Goal: Task Accomplishment & Management: Manage account settings

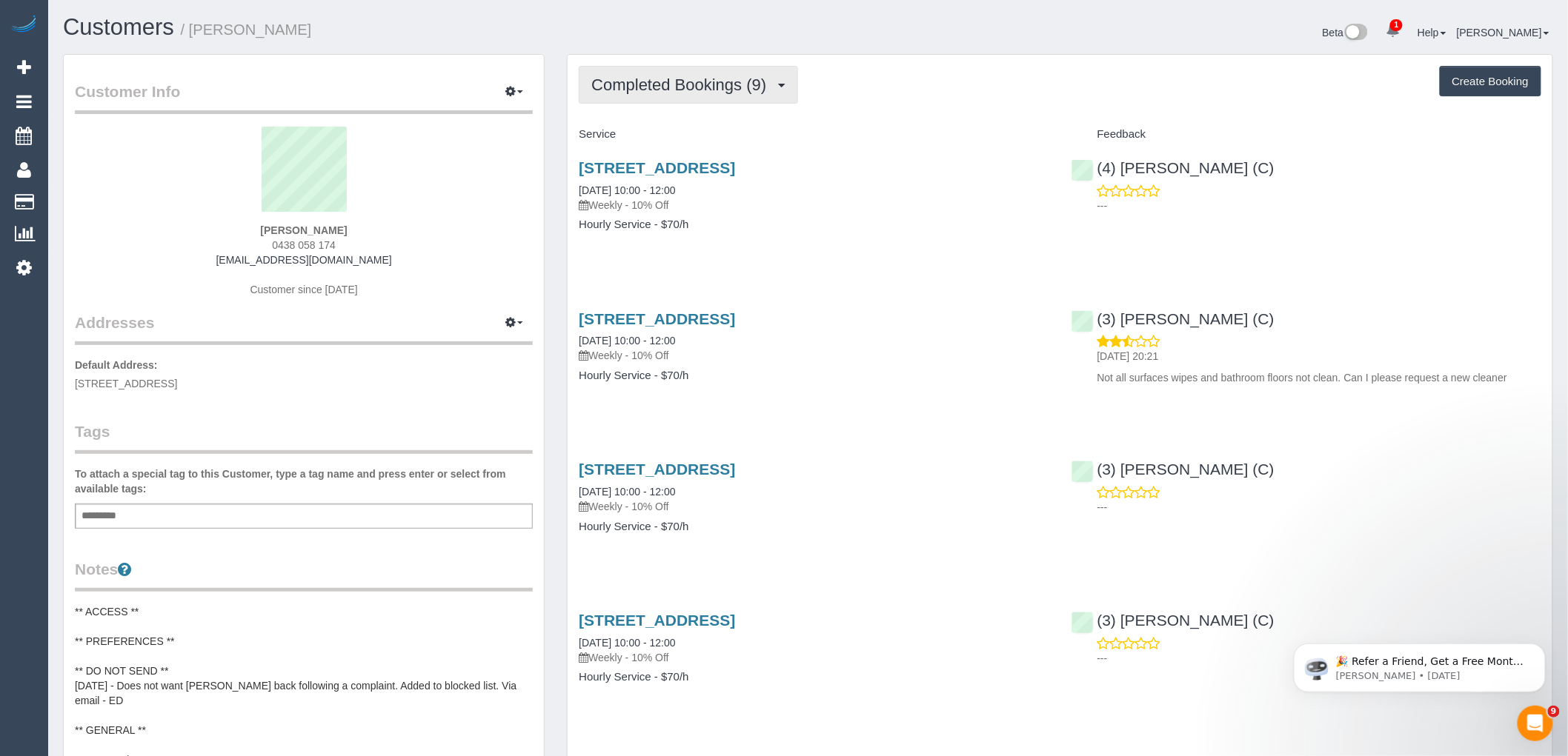
drag, startPoint x: 637, startPoint y: 111, endPoint x: 641, endPoint y: 104, distance: 8.1
click at [647, 91] on span "Completed Bookings (9)" at bounding box center [682, 84] width 182 height 18
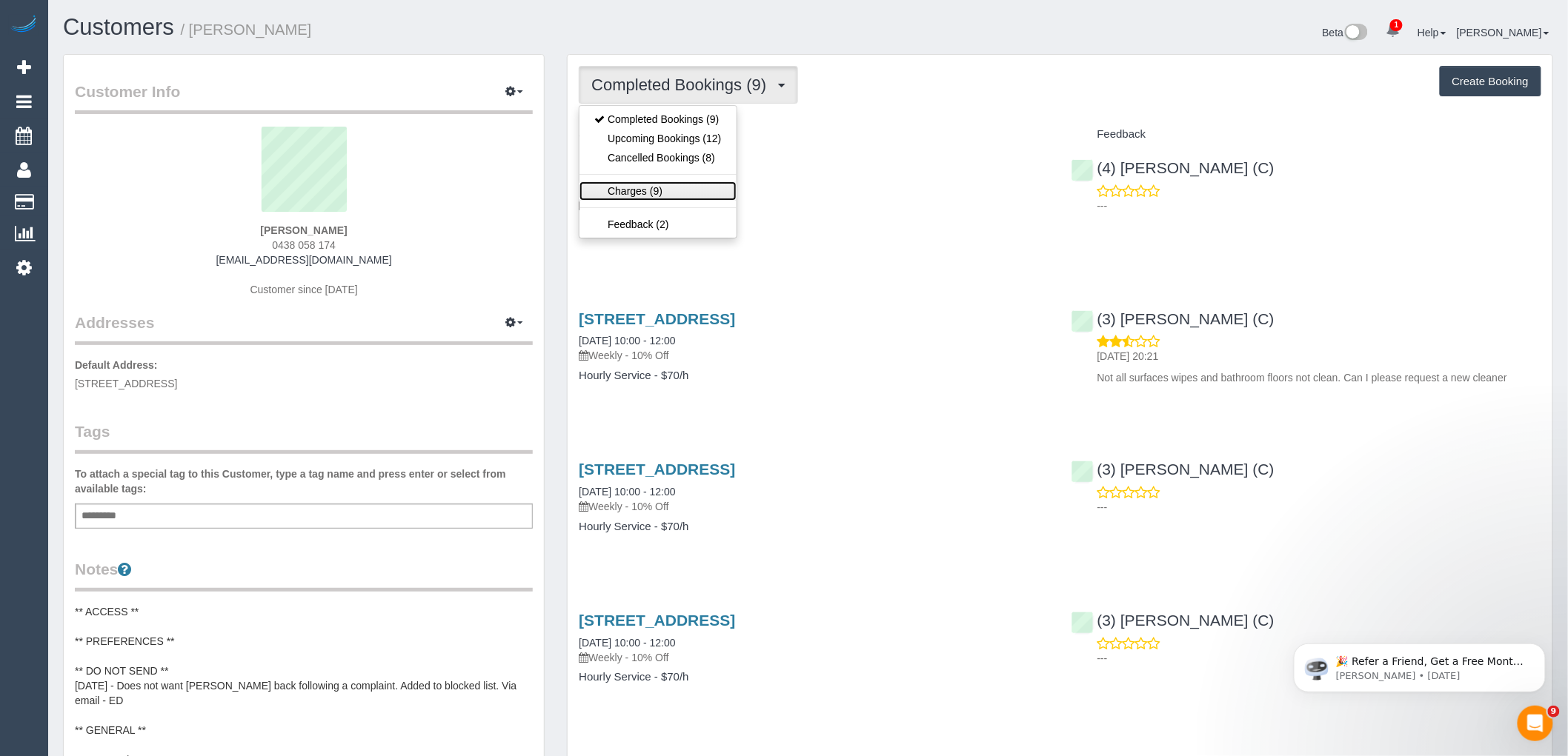
click at [639, 197] on link "Charges (9)" at bounding box center [657, 191] width 156 height 19
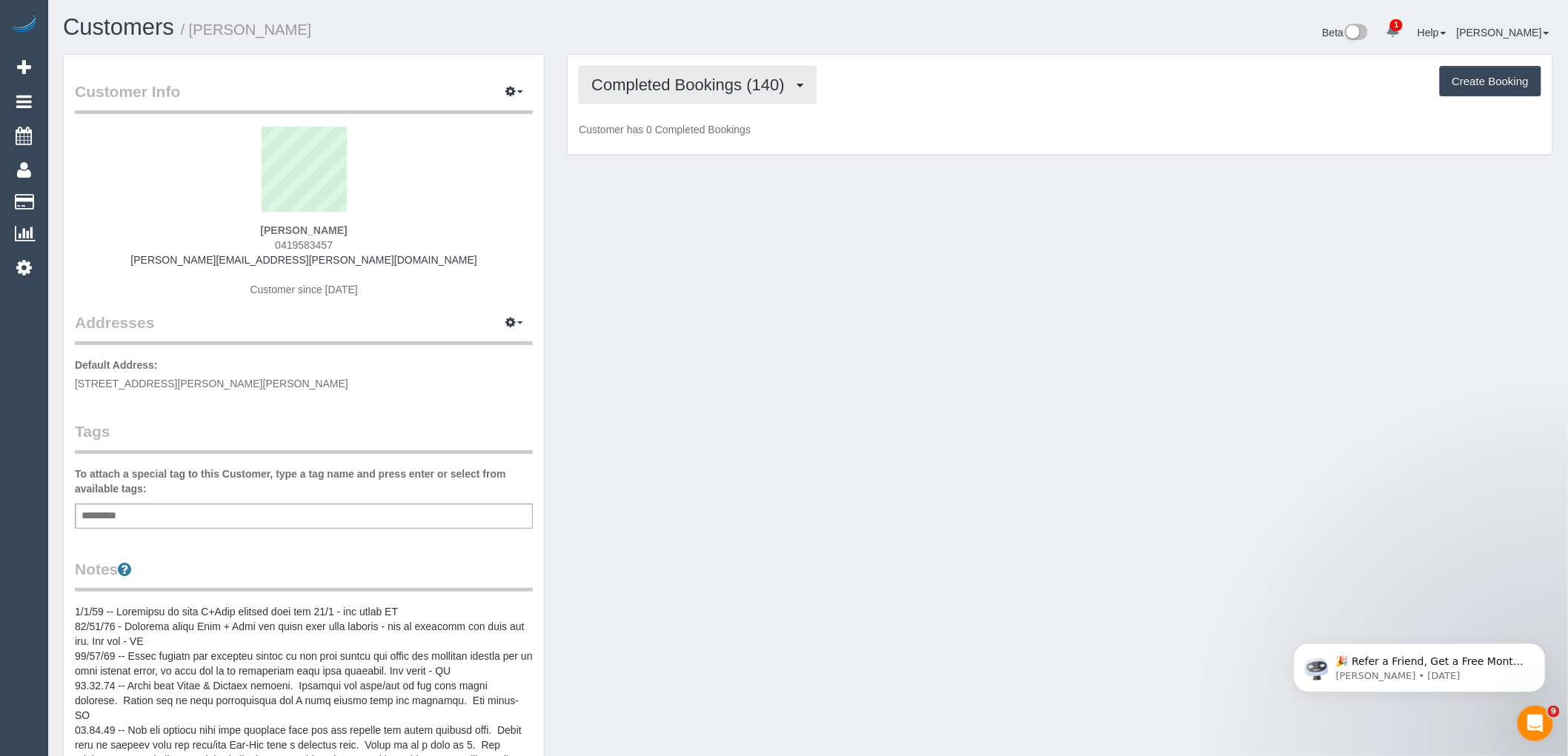
click at [683, 76] on span "Completed Bookings (140)" at bounding box center [692, 84] width 200 height 18
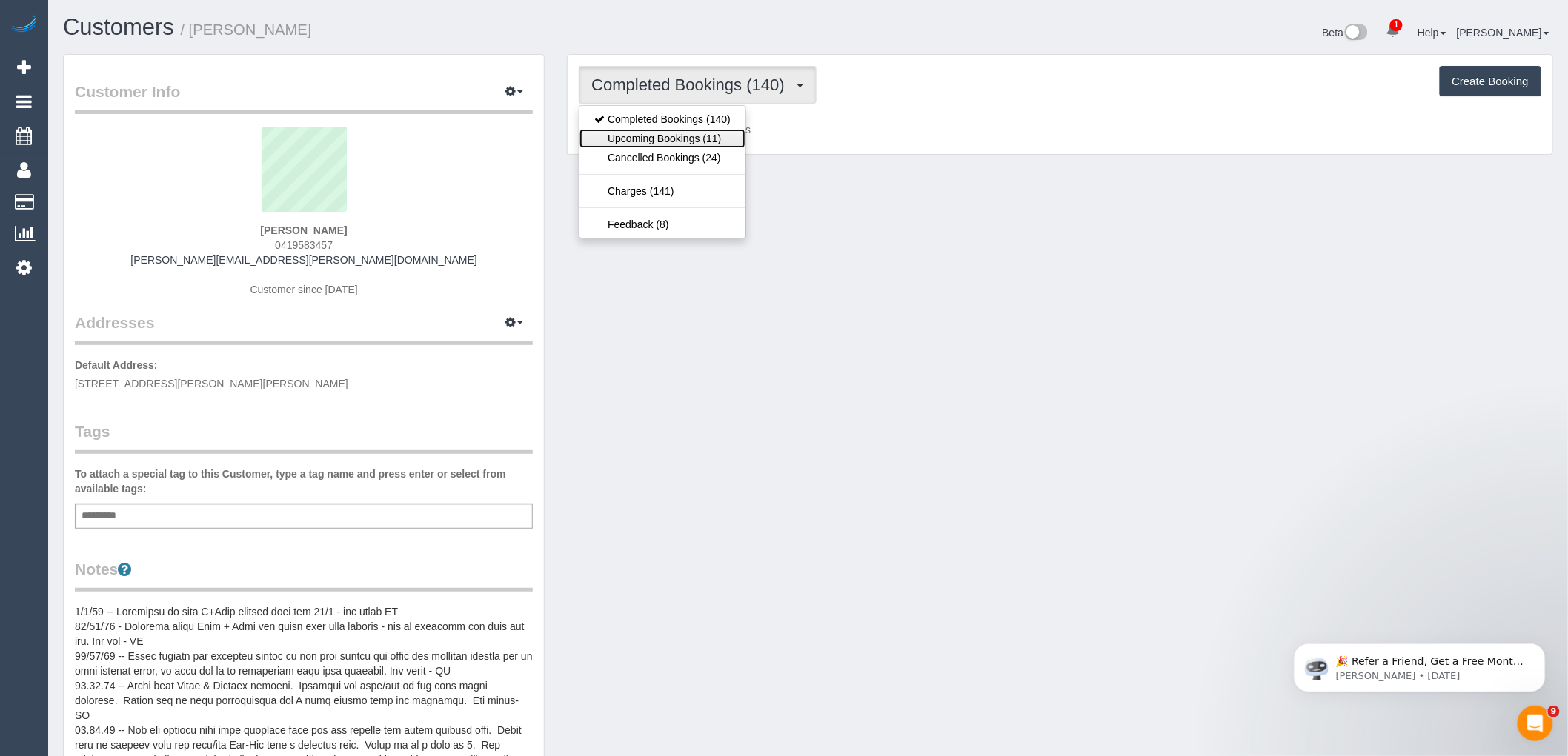
click at [707, 135] on link "Upcoming Bookings (11)" at bounding box center [662, 138] width 166 height 19
